Goal: Task Accomplishment & Management: Manage account settings

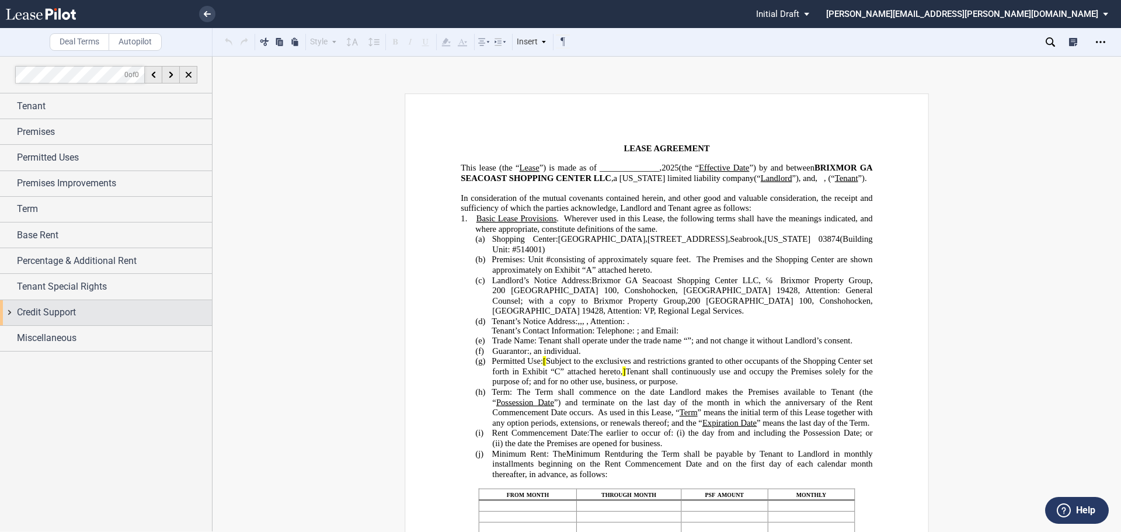
click at [116, 313] on div "Credit Support" at bounding box center [114, 312] width 195 height 14
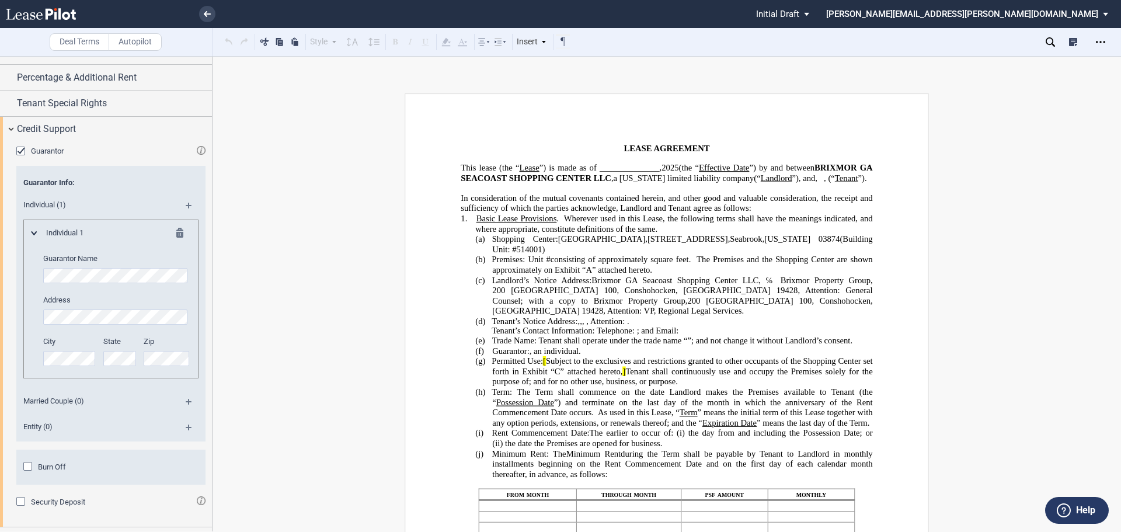
scroll to position [206, 0]
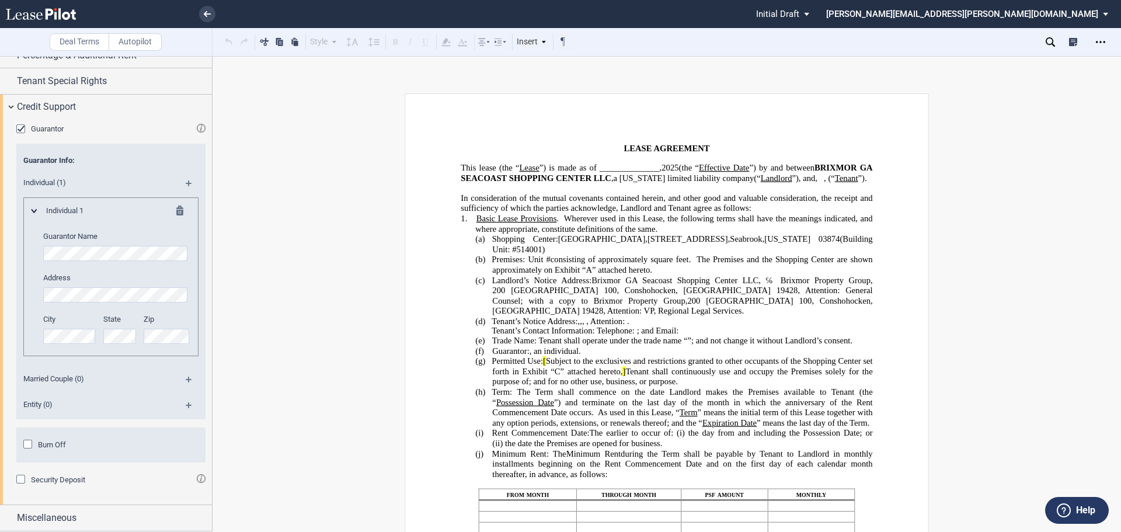
click at [186, 381] on md-icon at bounding box center [194, 384] width 16 height 14
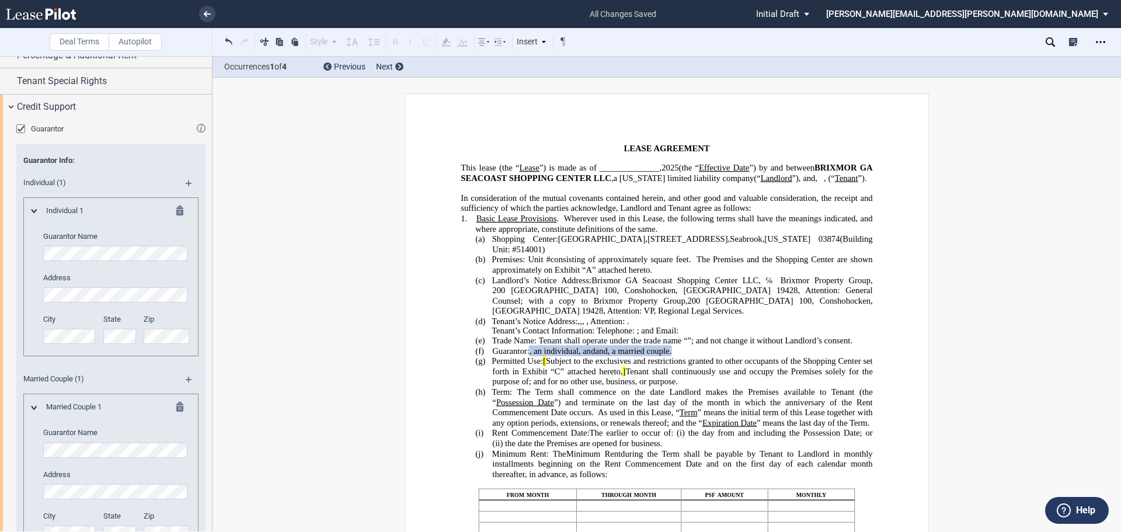
click at [134, 262] on div "Guarantor Name Address City State Zip" at bounding box center [116, 293] width 147 height 125
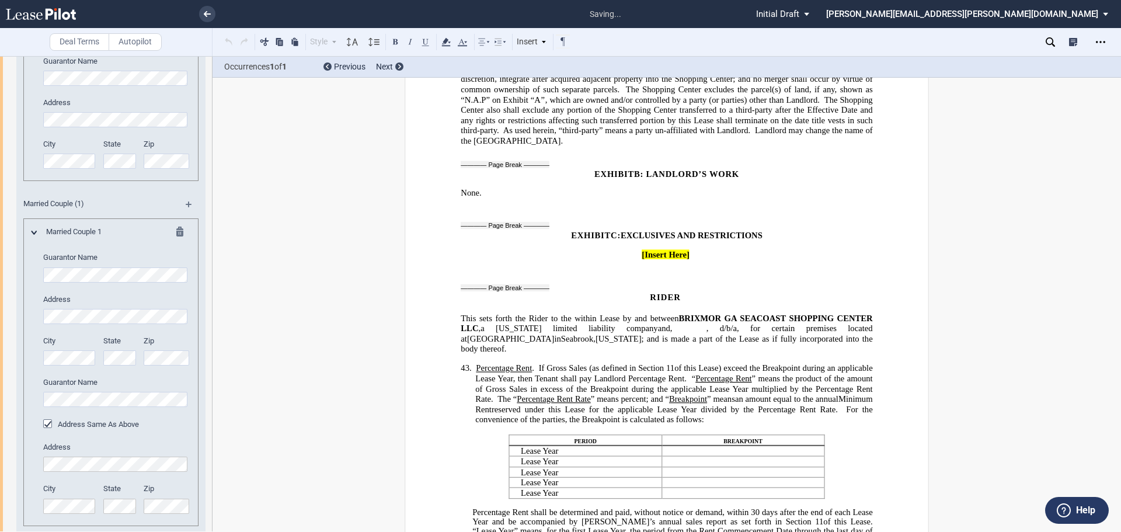
scroll to position [7783, 0]
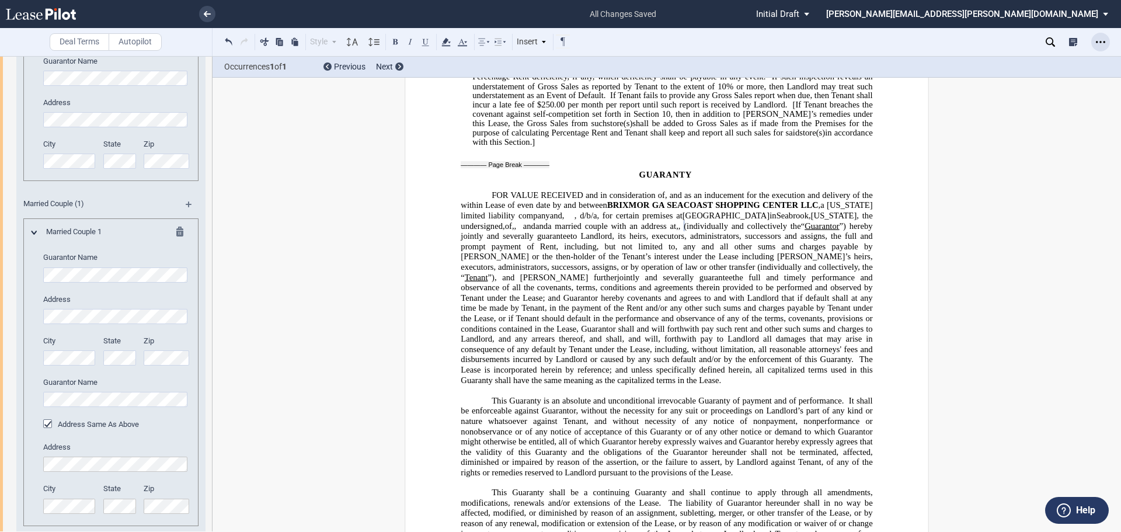
click at [1104, 39] on icon "Open Lease options menu" at bounding box center [1100, 41] width 9 height 9
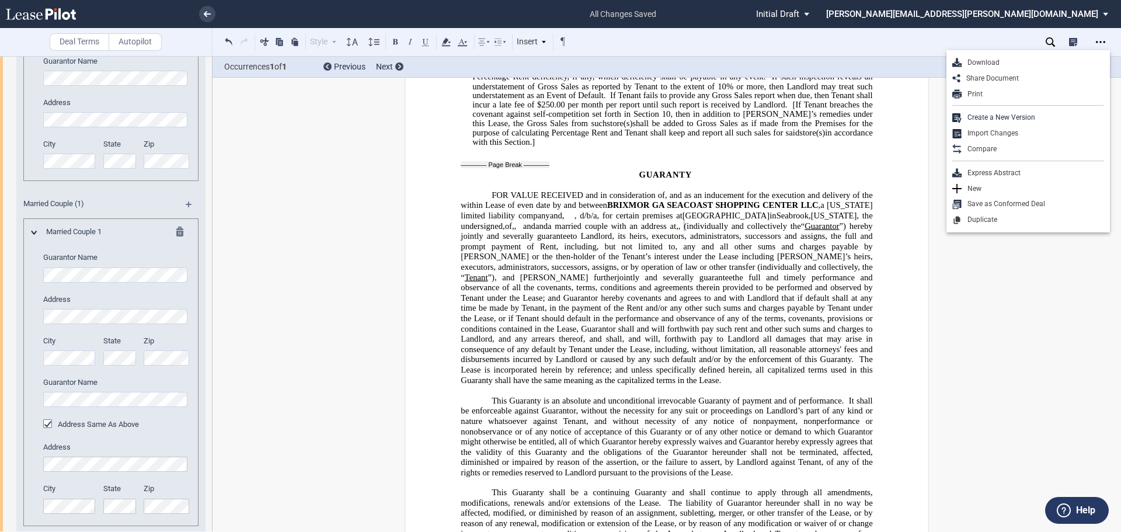
click at [1000, 59] on div "Download" at bounding box center [1033, 63] width 143 height 10
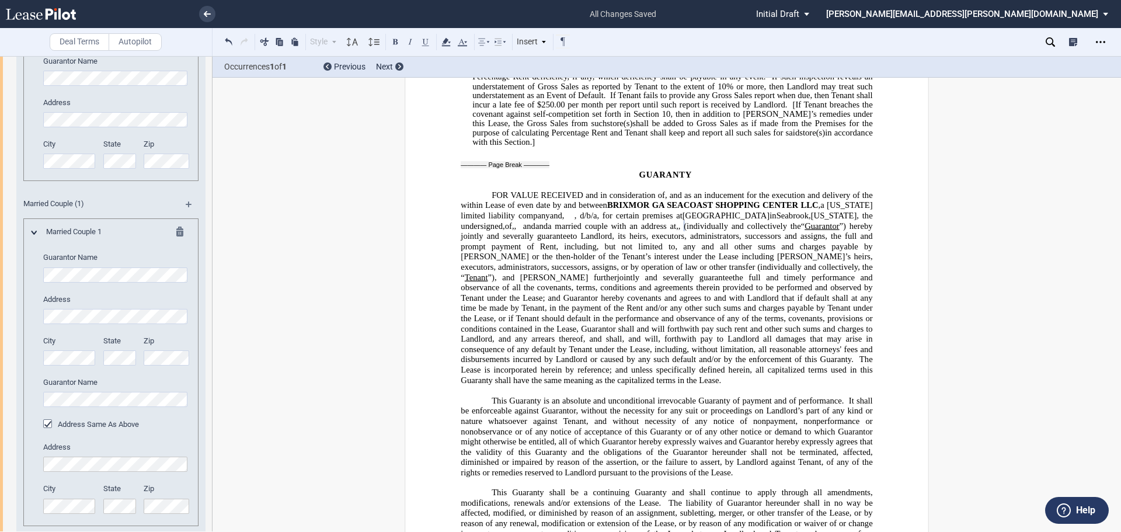
click at [816, 1] on span "status: \a\aInitial Draft\a\a\a\a\a" at bounding box center [809, 14] width 14 height 28
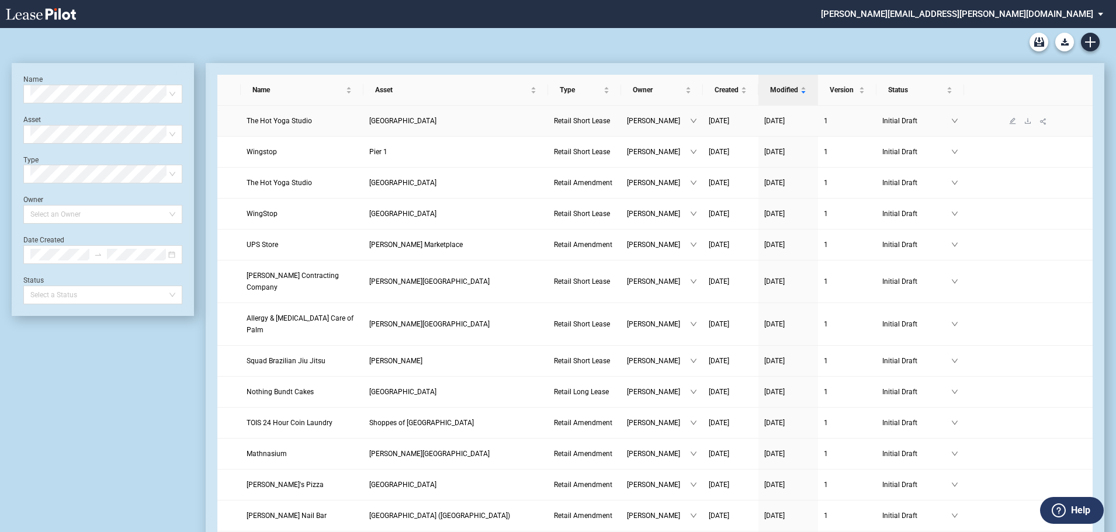
click at [954, 128] on td "Initial Draft" at bounding box center [920, 121] width 88 height 31
click at [956, 118] on icon "down" at bounding box center [954, 120] width 7 height 7
click at [981, 127] on td at bounding box center [1028, 121] width 128 height 31
drag, startPoint x: 270, startPoint y: 120, endPoint x: 1087, endPoint y: 213, distance: 822.3
click at [1088, 213] on td at bounding box center [1028, 214] width 128 height 31
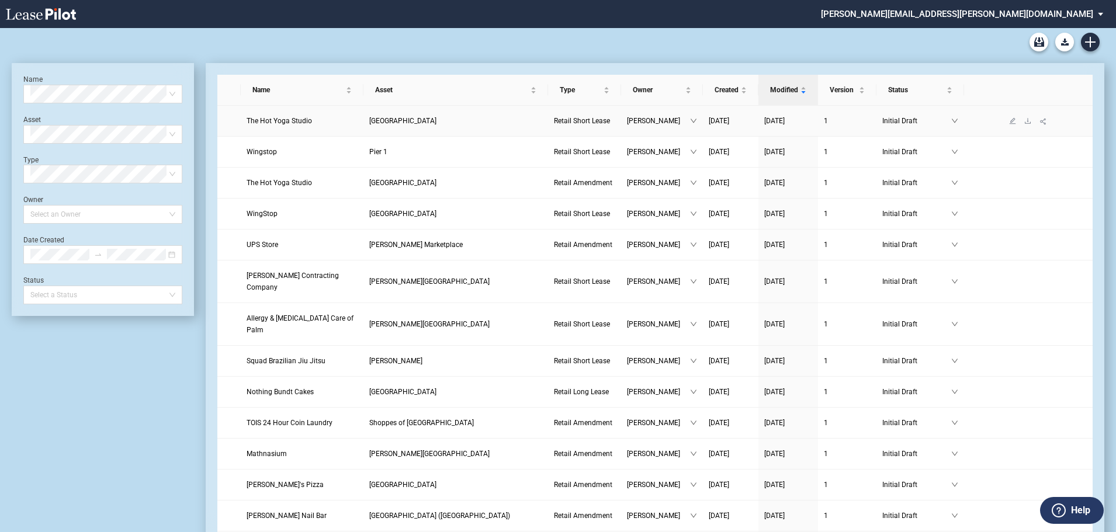
click at [363, 129] on td "The Hot Yoga Studio" at bounding box center [302, 121] width 123 height 31
drag, startPoint x: 959, startPoint y: 120, endPoint x: 1021, endPoint y: 190, distance: 94.0
click at [1021, 190] on td at bounding box center [1028, 183] width 128 height 31
click at [954, 122] on icon "down" at bounding box center [954, 121] width 6 height 4
click at [1027, 118] on icon "download" at bounding box center [1027, 120] width 7 height 7
